Goal: Check status: Check status

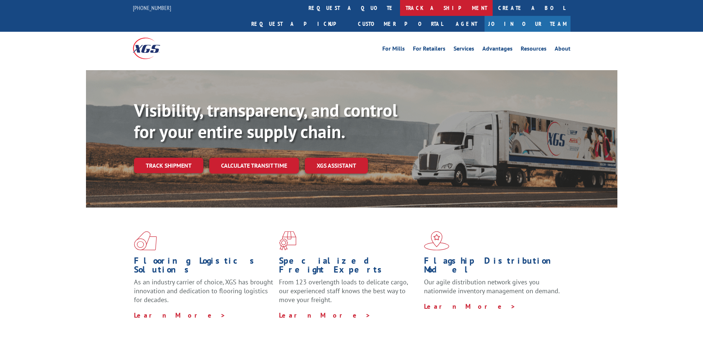
click at [400, 7] on link "track a shipment" at bounding box center [446, 8] width 93 height 16
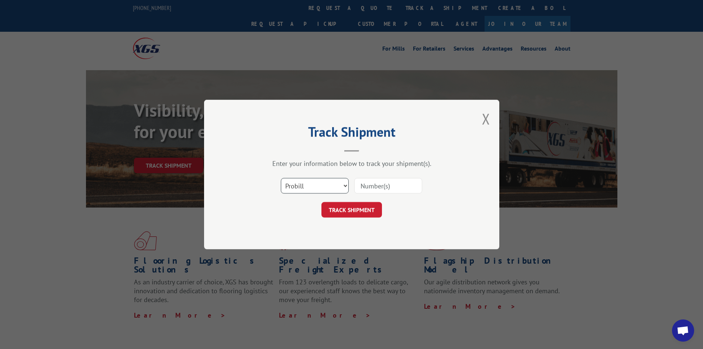
click at [327, 183] on select "Select category... Probill BOL PO" at bounding box center [315, 185] width 68 height 15
select select "po"
click at [281, 178] on select "Select category... Probill BOL PO" at bounding box center [315, 185] width 68 height 15
drag, startPoint x: 375, startPoint y: 178, endPoint x: 379, endPoint y: 183, distance: 5.8
click at [375, 178] on input at bounding box center [388, 185] width 68 height 15
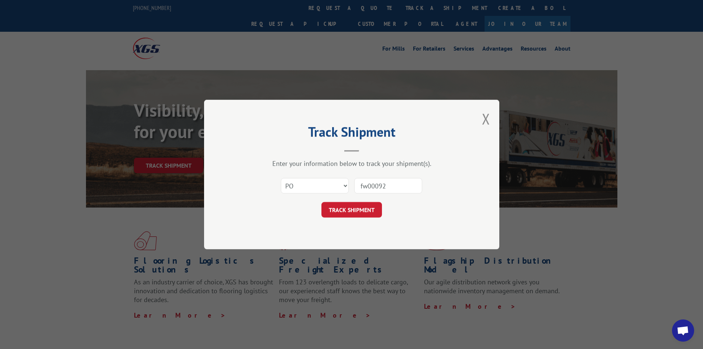
type input "fw000927"
click button "TRACK SHIPMENT" at bounding box center [351, 209] width 60 height 15
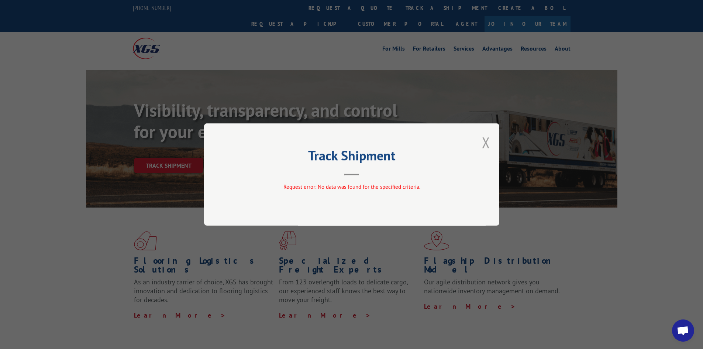
click at [489, 139] on button "Close modal" at bounding box center [486, 142] width 8 height 20
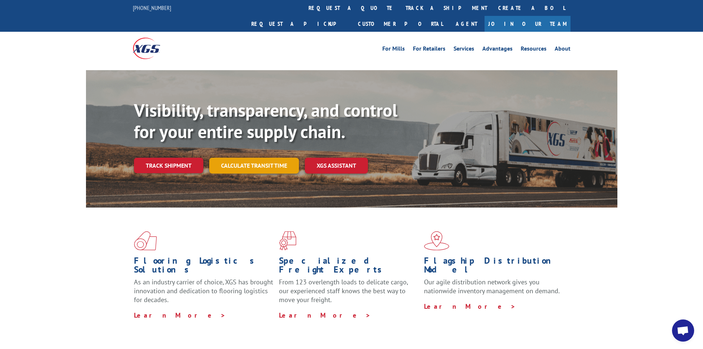
click at [247, 158] on link "Calculate transit time" at bounding box center [254, 166] width 90 height 16
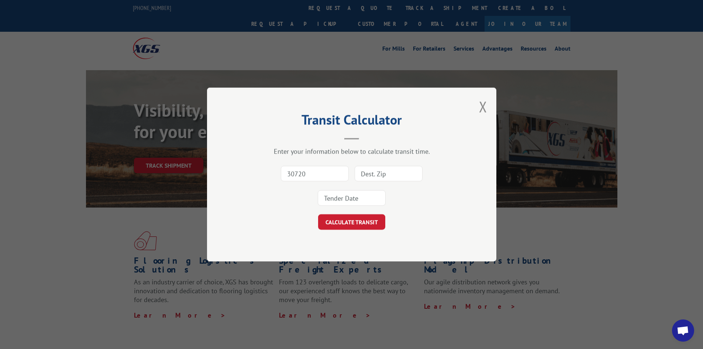
type input "30720"
type input "76117"
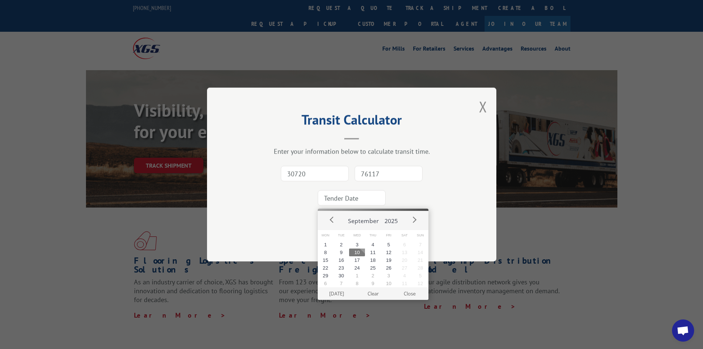
click at [356, 251] on button "10" at bounding box center [357, 252] width 16 height 8
type input "[DATE]"
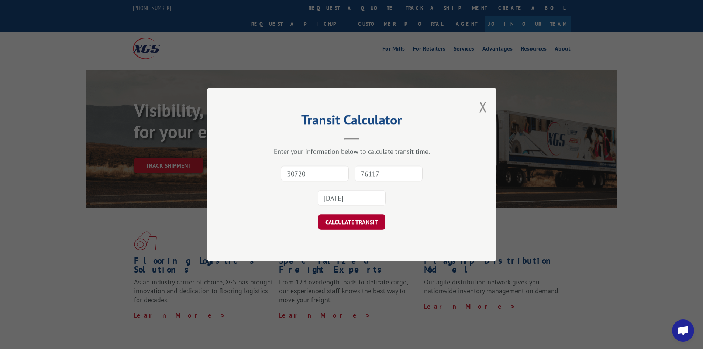
click at [358, 227] on button "CALCULATE TRANSIT" at bounding box center [351, 221] width 67 height 15
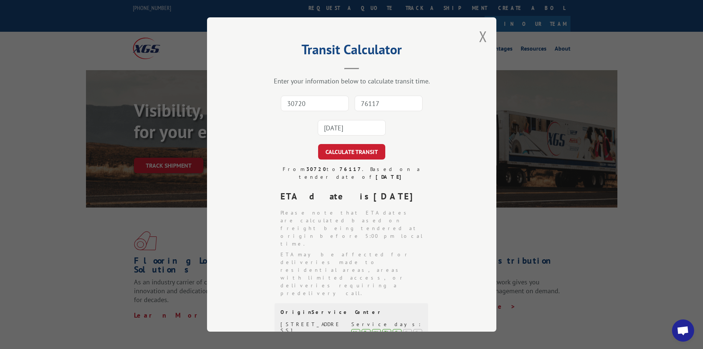
click at [312, 107] on input "30720" at bounding box center [315, 103] width 68 height 15
type input "30720"
type input "76117"
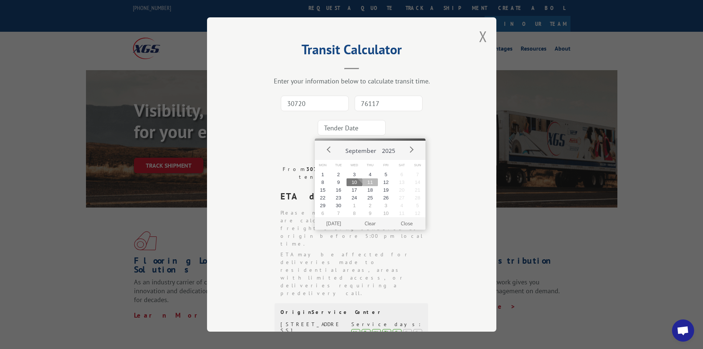
click at [371, 183] on button "11" at bounding box center [370, 182] width 16 height 8
type input "[DATE]"
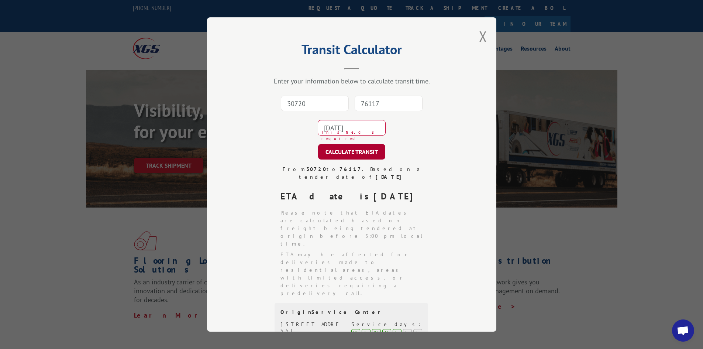
click at [340, 154] on button "CALCULATE TRANSIT" at bounding box center [351, 151] width 67 height 15
click at [474, 35] on div "Transit Calculator Enter your information below to calculate transit time. 3072…" at bounding box center [351, 174] width 289 height 314
click at [479, 37] on button "Close modal" at bounding box center [483, 37] width 8 height 20
